Goal: Navigation & Orientation: Find specific page/section

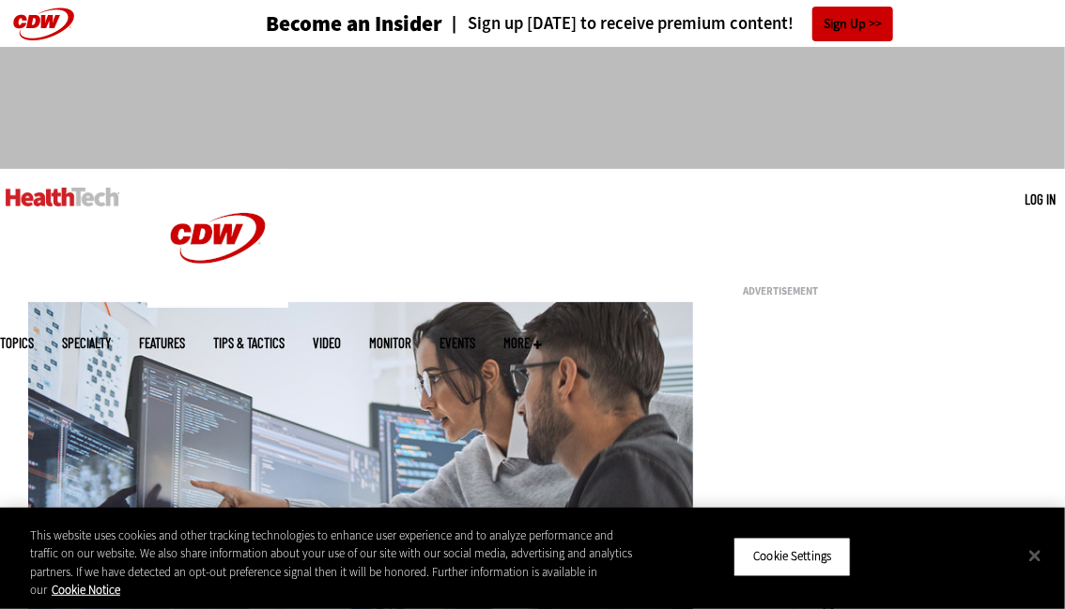
click at [63, 190] on img at bounding box center [63, 197] width 114 height 19
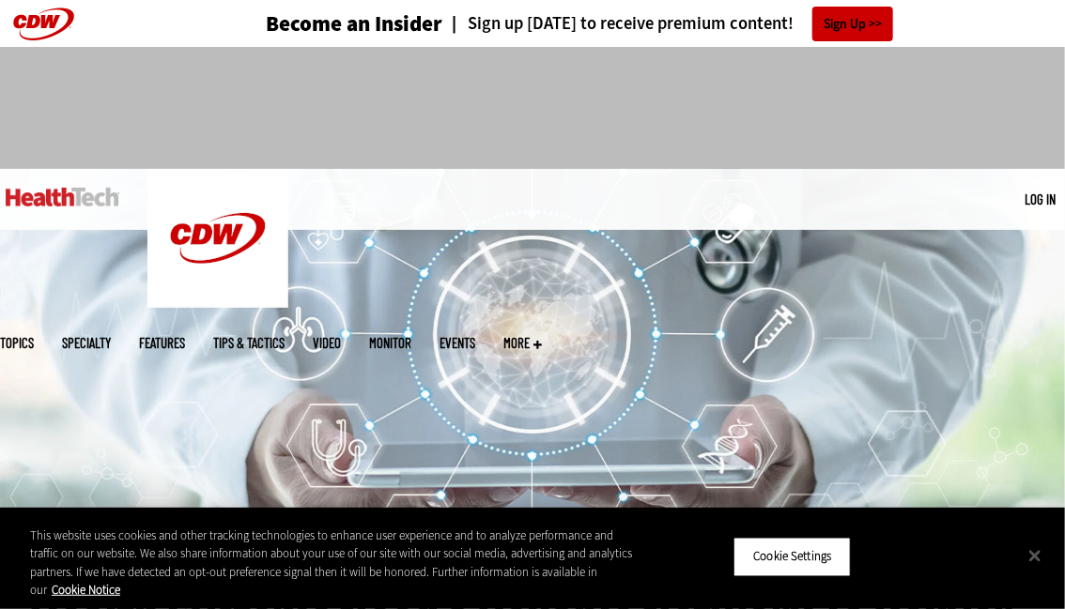
click at [0, 47] on link at bounding box center [0, 47] width 0 height 0
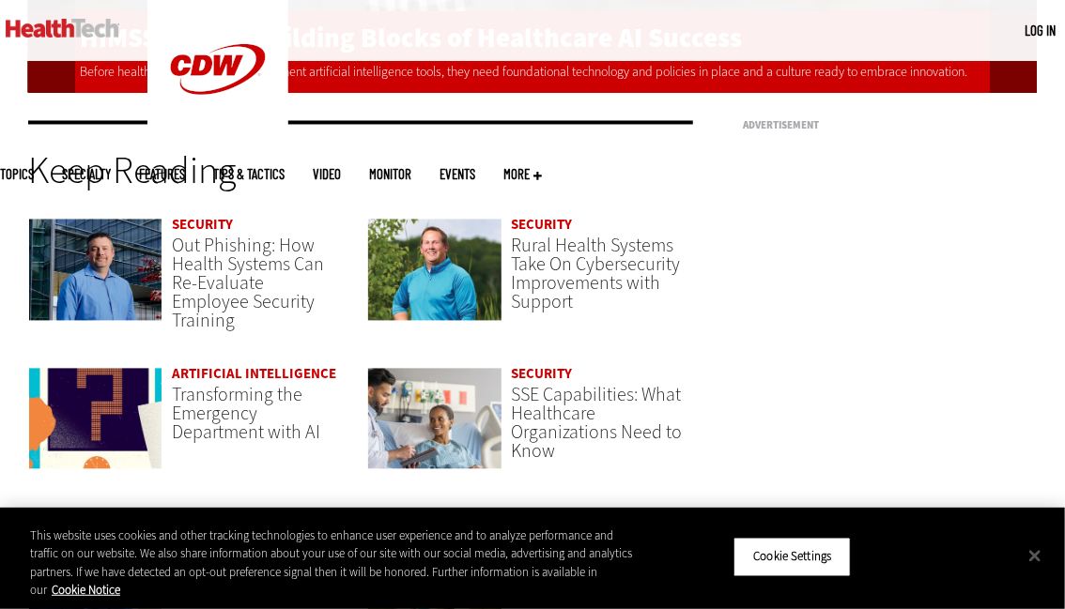
scroll to position [4975, 0]
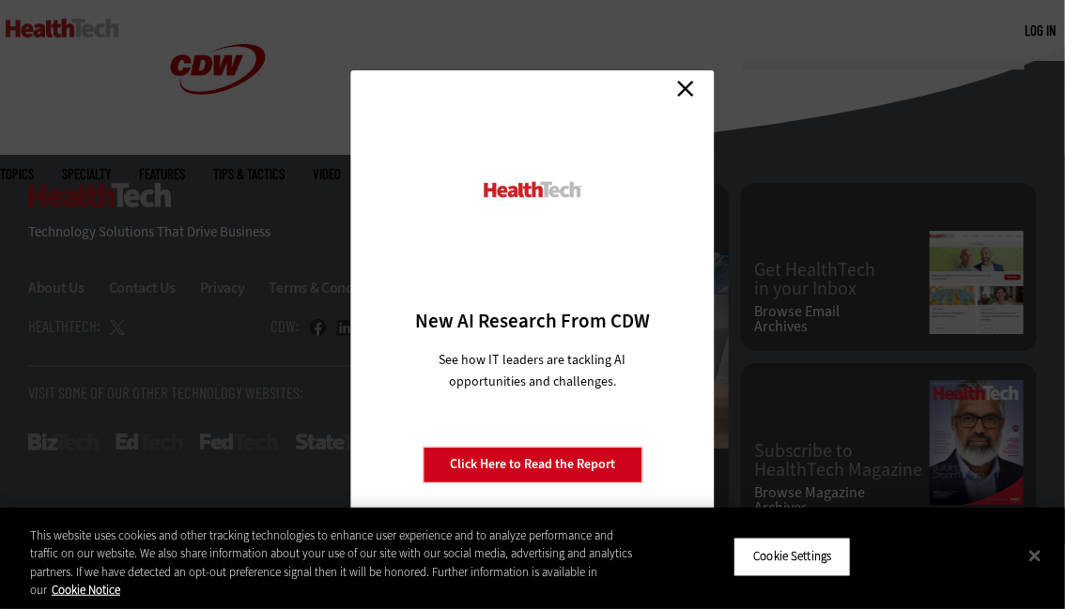
click at [688, 83] on link "Close" at bounding box center [685, 89] width 28 height 28
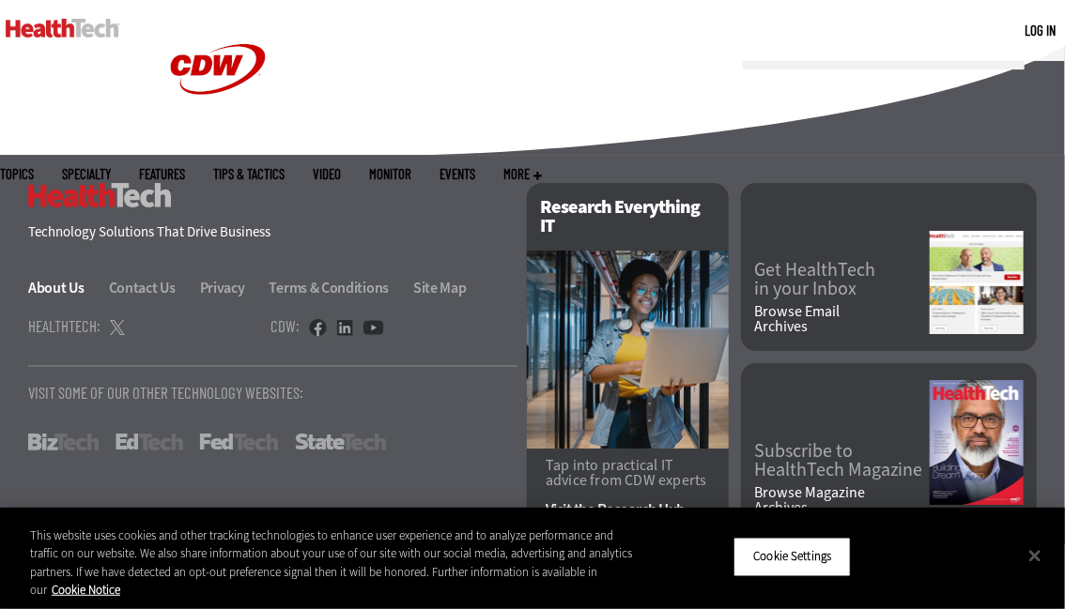
click at [55, 287] on link "About Us" at bounding box center [67, 288] width 78 height 20
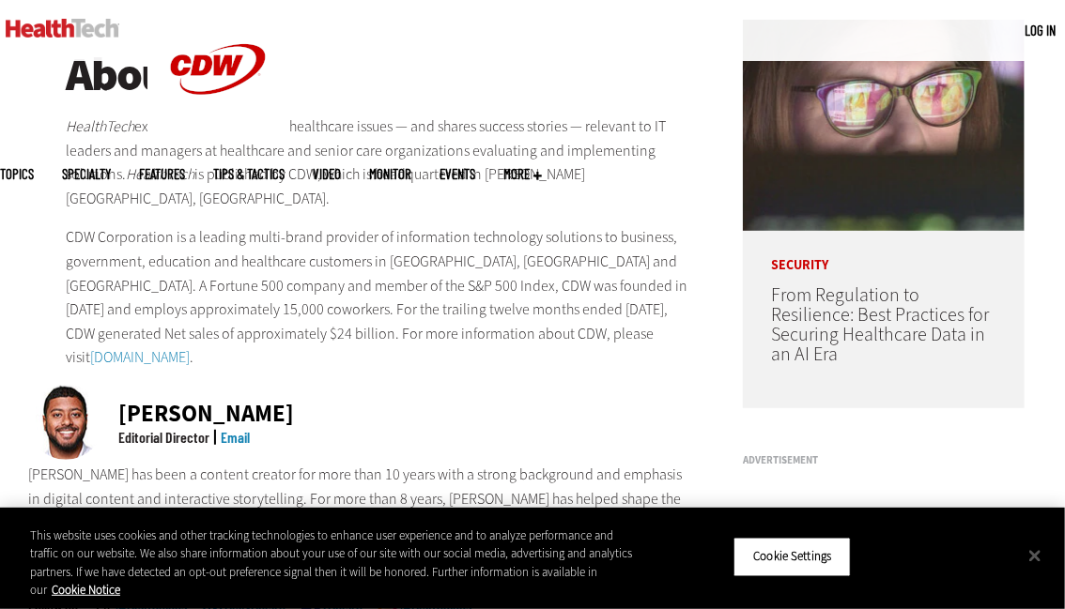
scroll to position [282, 0]
